Goal: Transaction & Acquisition: Subscribe to service/newsletter

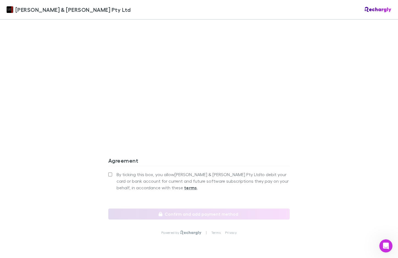
scroll to position [440, 0]
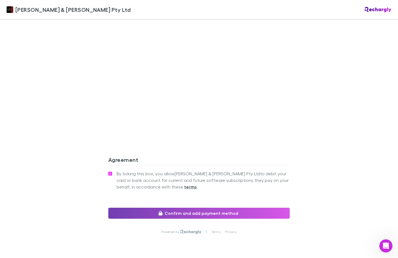
click at [192, 208] on button "Confirm and add payment method" at bounding box center [198, 213] width 181 height 11
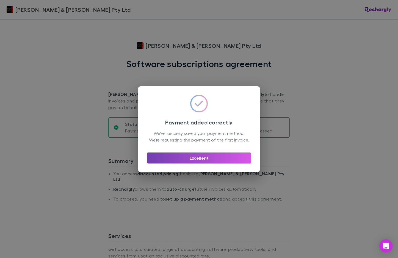
click at [201, 162] on button "Excellent" at bounding box center [199, 157] width 104 height 11
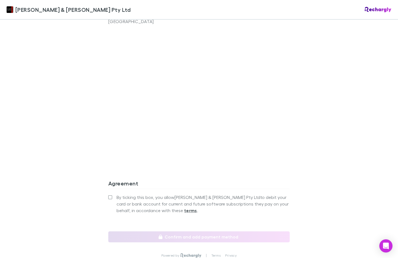
scroll to position [419, 0]
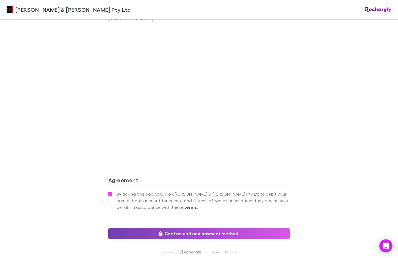
click at [193, 228] on button "Confirm and add payment method" at bounding box center [198, 233] width 181 height 11
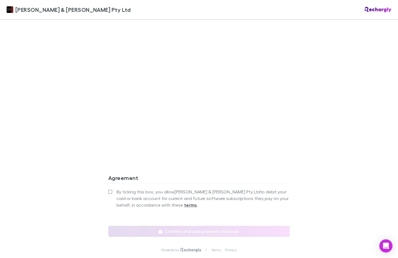
scroll to position [423, 0]
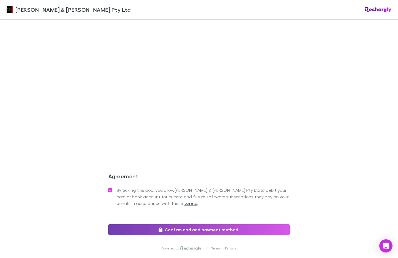
click at [181, 224] on button "Confirm and add payment method" at bounding box center [198, 229] width 181 height 11
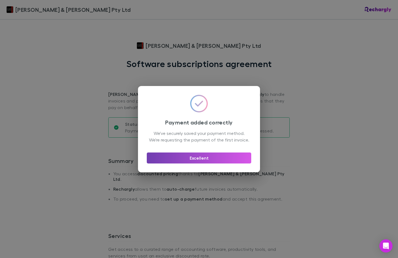
click at [222, 163] on button "Excellent" at bounding box center [199, 157] width 104 height 11
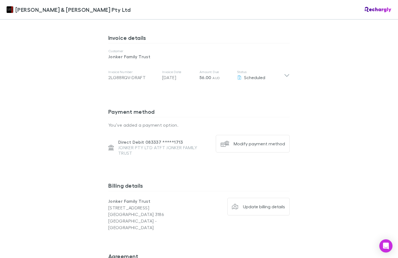
scroll to position [285, 0]
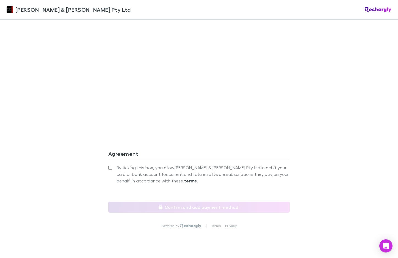
scroll to position [448, 0]
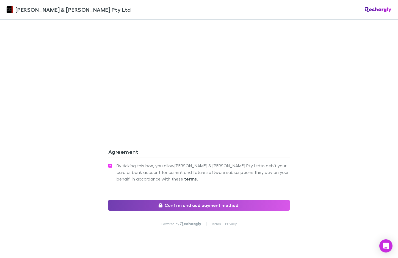
click at [178, 200] on button "Confirm and add payment method" at bounding box center [198, 205] width 181 height 11
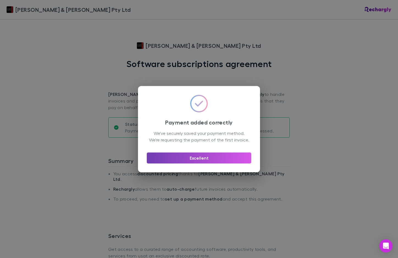
drag, startPoint x: 219, startPoint y: 161, endPoint x: 321, endPoint y: 126, distance: 108.4
click at [219, 161] on button "Excellent" at bounding box center [199, 157] width 104 height 11
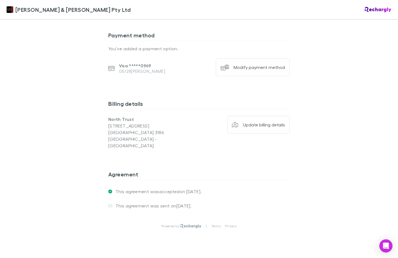
scroll to position [362, 0]
